Goal: Information Seeking & Learning: Learn about a topic

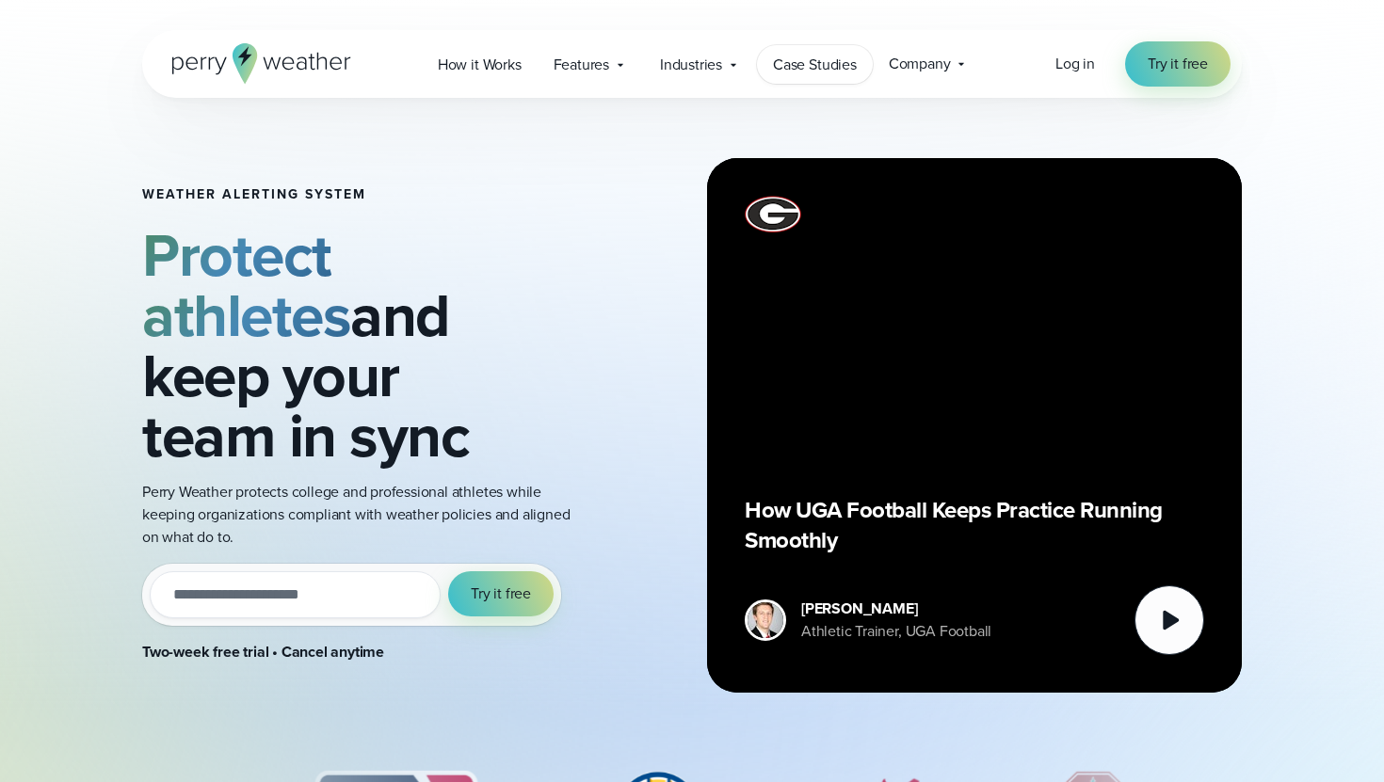
click at [818, 67] on span "Case Studies" at bounding box center [815, 65] width 84 height 23
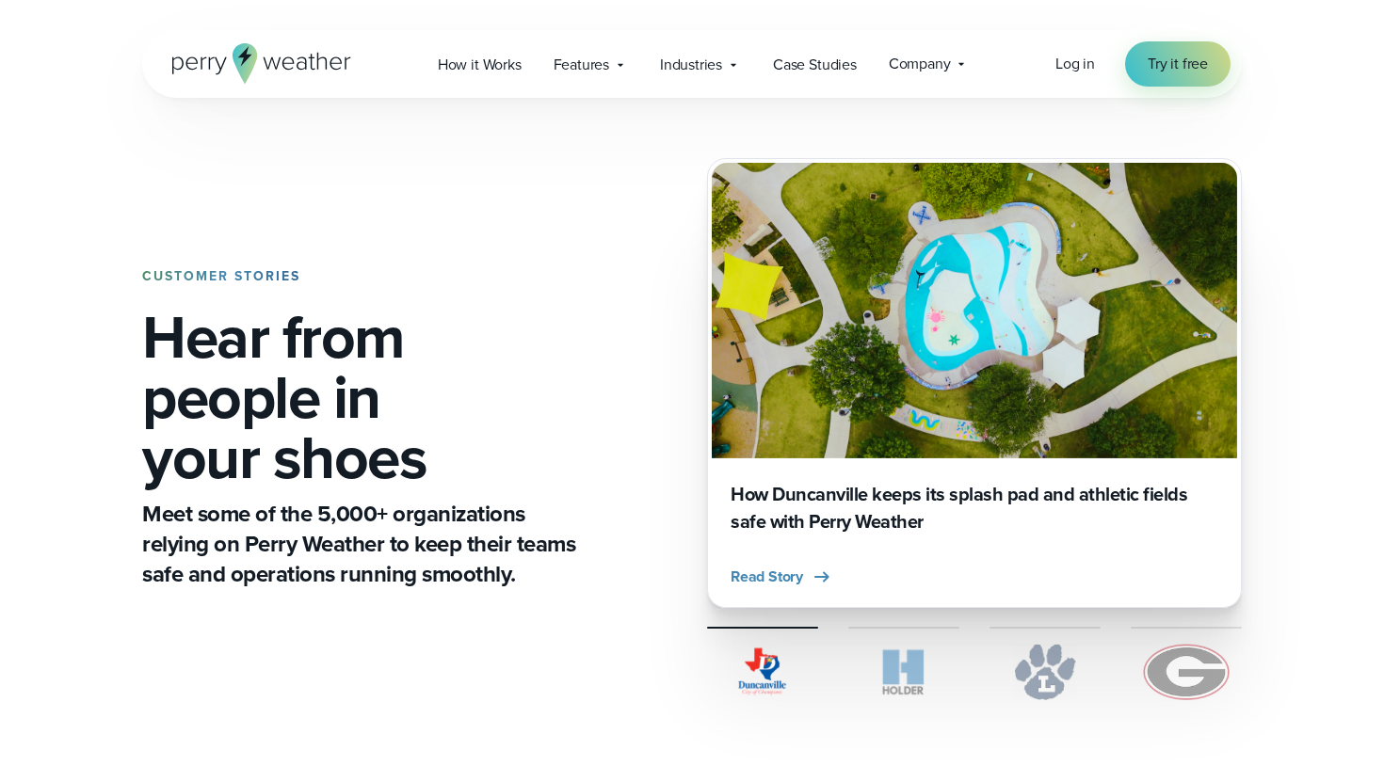
click at [700, 71] on span "Industries" at bounding box center [691, 65] width 62 height 23
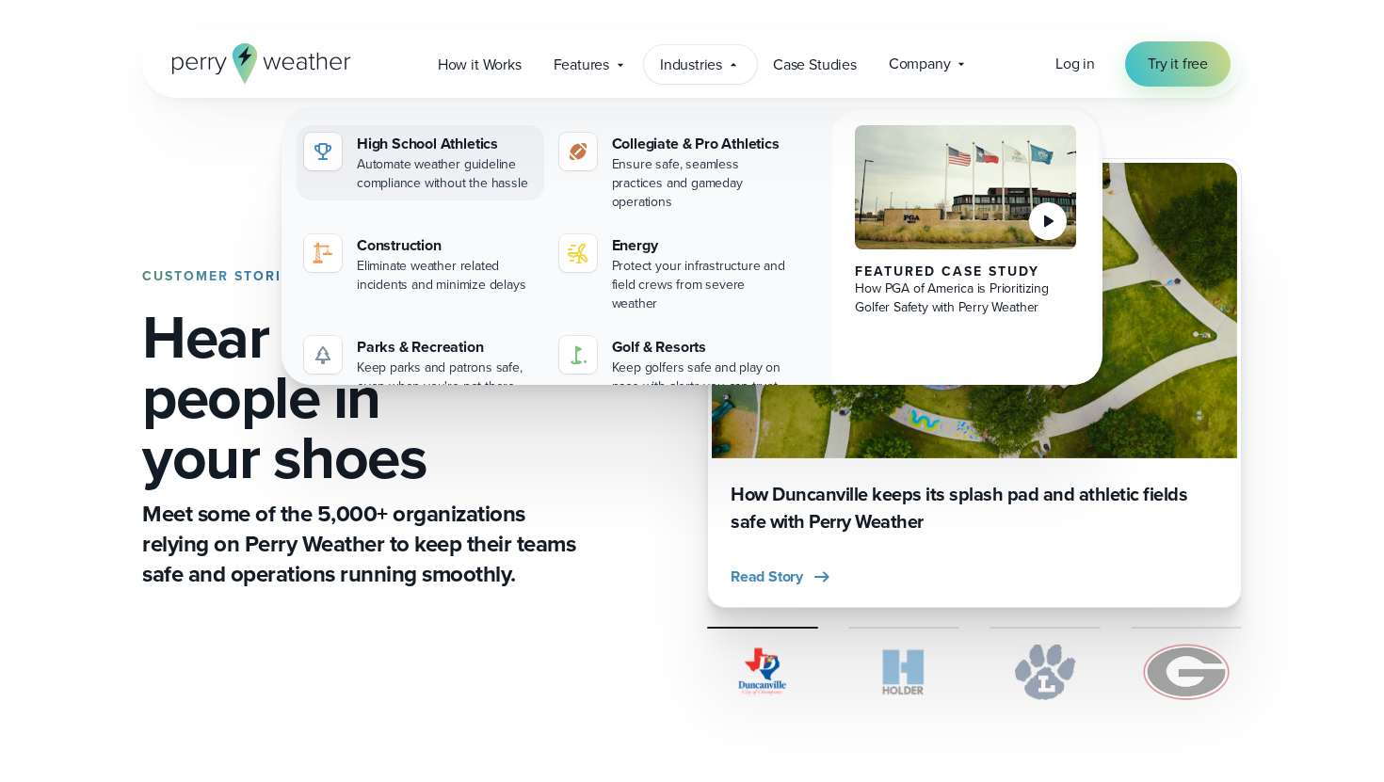
click at [447, 160] on div "Automate weather guideline compliance without the hassle" at bounding box center [447, 174] width 180 height 38
